Goal: Task Accomplishment & Management: Use online tool/utility

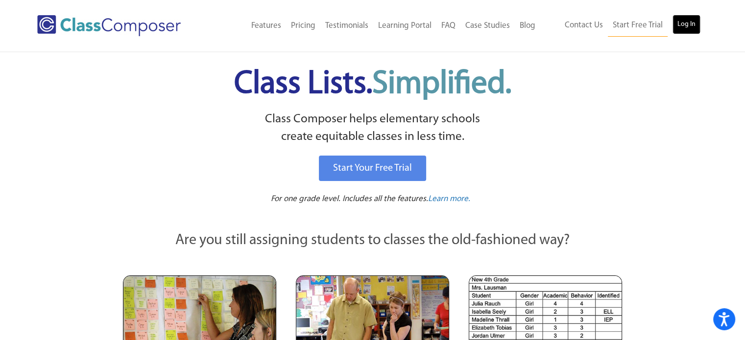
click at [681, 25] on link "Log In" at bounding box center [686, 25] width 28 height 20
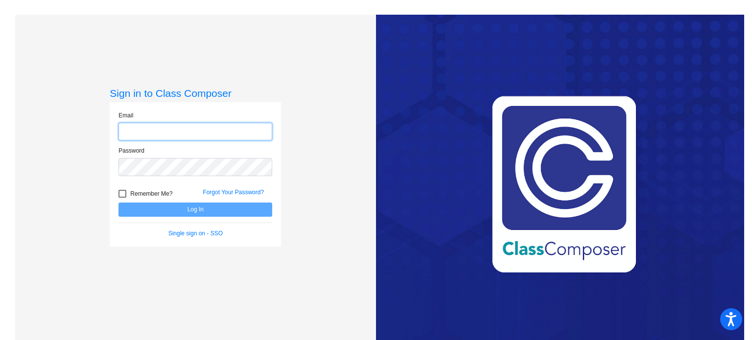
type input "bguappone@stpeterschools.org"
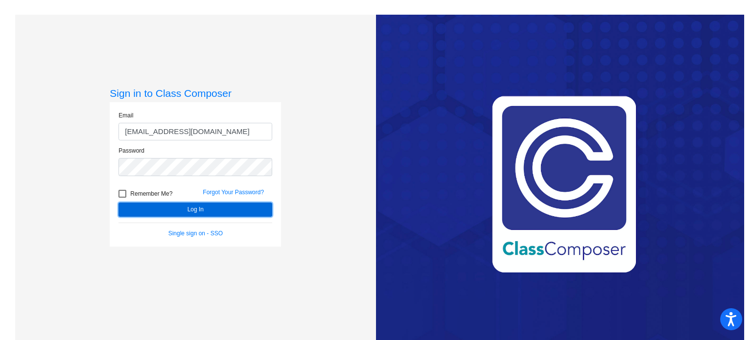
click at [163, 207] on button "Log In" at bounding box center [195, 210] width 154 height 14
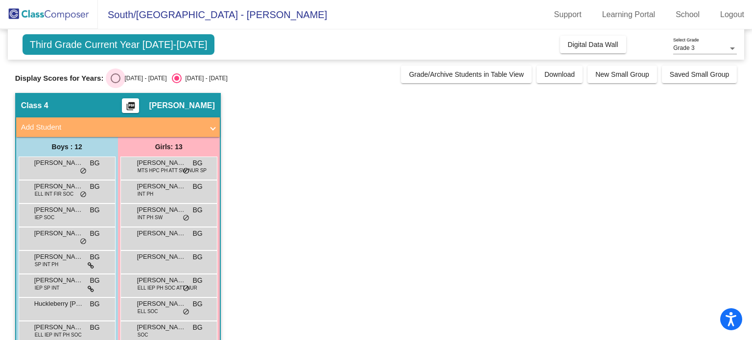
click at [117, 75] on div "Select an option" at bounding box center [116, 78] width 10 height 10
click at [116, 83] on input "2024 - 2025" at bounding box center [115, 83] width 0 height 0
radio input "true"
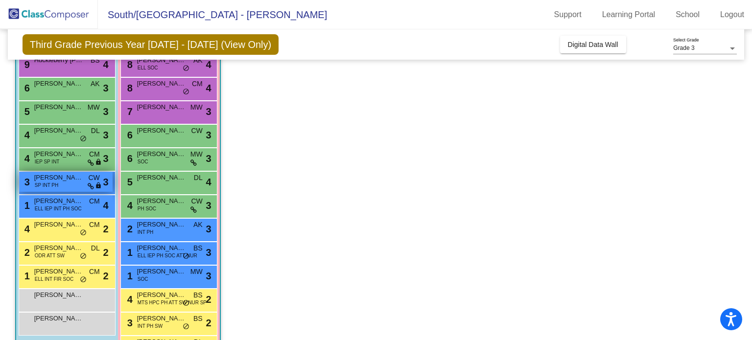
scroll to position [137, 0]
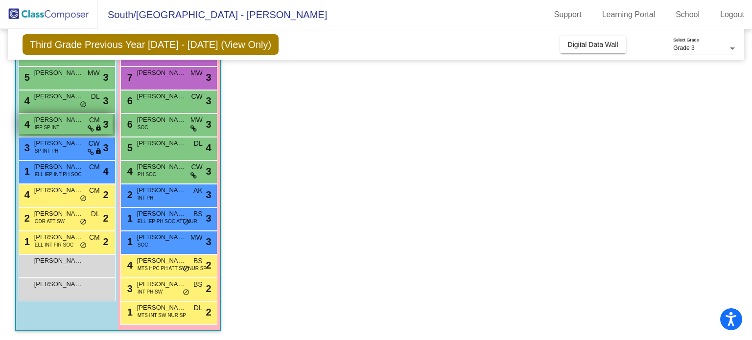
click at [60, 125] on div "4 Gavin Blaschko IEP SP INT CM lock do_not_disturb_alt 3" at bounding box center [65, 124] width 93 height 20
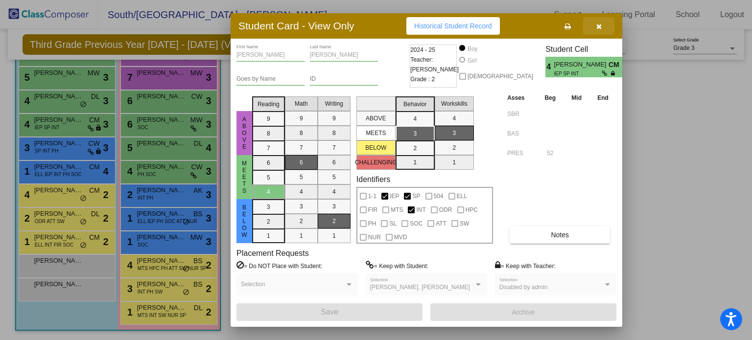
drag, startPoint x: 600, startPoint y: 25, endPoint x: 620, endPoint y: 2, distance: 30.5
click at [601, 23] on icon "button" at bounding box center [598, 26] width 5 height 7
